Goal: Information Seeking & Learning: Understand process/instructions

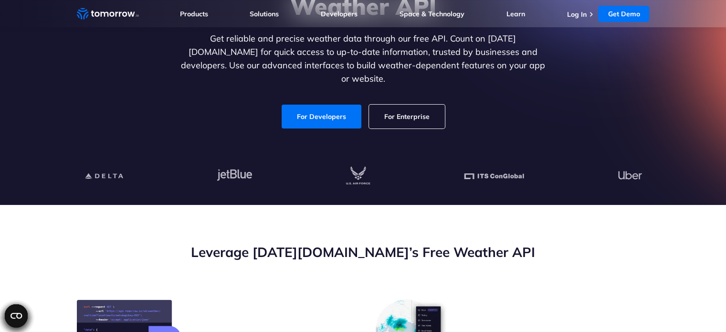
scroll to position [137, 0]
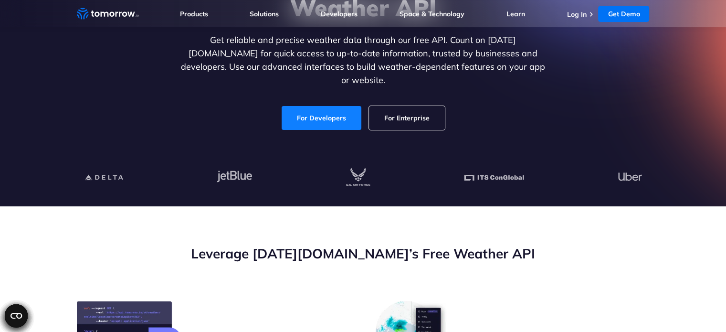
click at [333, 114] on link "For Developers" at bounding box center [322, 118] width 80 height 24
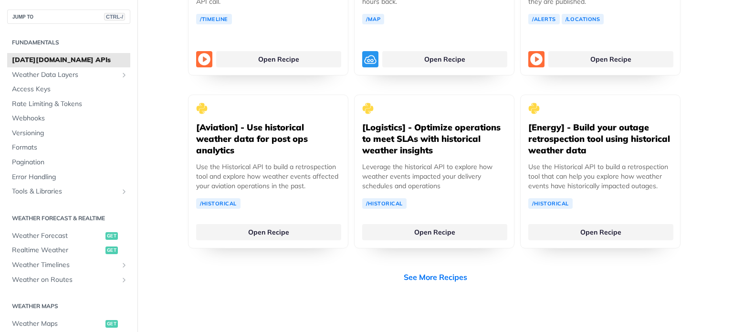
scroll to position [1903, 0]
click at [62, 240] on span "Weather Forecast" at bounding box center [57, 236] width 91 height 10
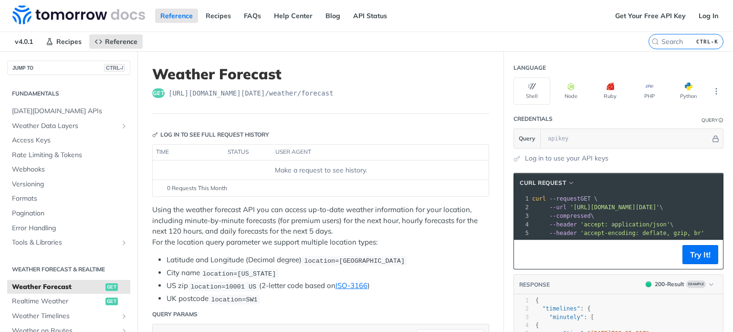
click at [553, 176] on header "cURL Request" at bounding box center [618, 182] width 209 height 19
click at [568, 182] on span "button" at bounding box center [571, 182] width 7 height 7
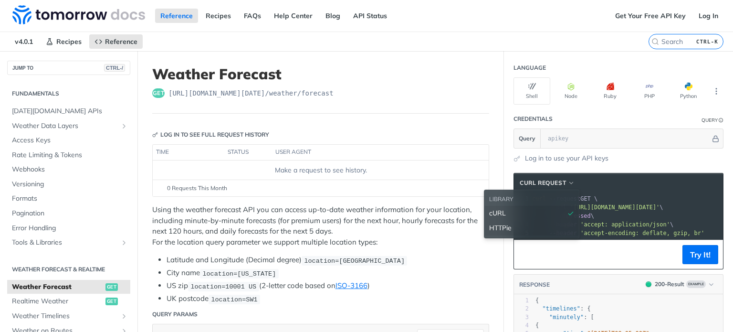
click at [514, 224] on div "HTTPie" at bounding box center [531, 228] width 85 height 10
